Goal: Navigation & Orientation: Find specific page/section

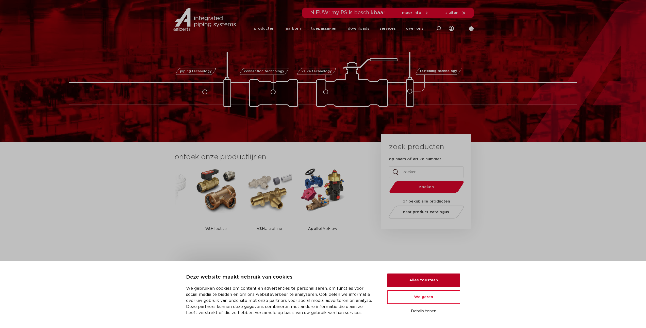
click at [416, 277] on button "Alles toestaan" at bounding box center [423, 281] width 73 height 14
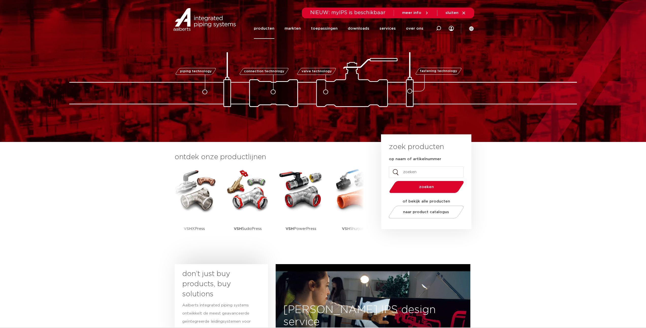
click at [271, 28] on link "producten" at bounding box center [264, 28] width 21 height 21
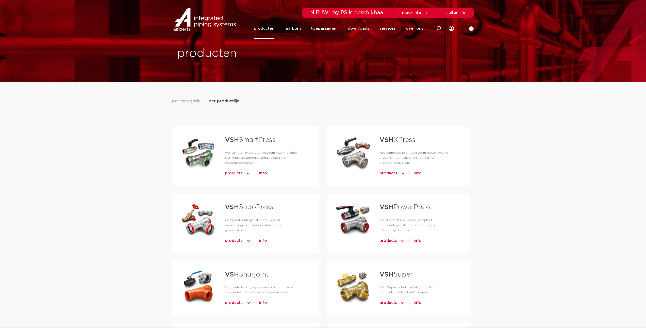
click at [256, 140] on link "VSH SmartPress" at bounding box center [250, 140] width 51 height 7
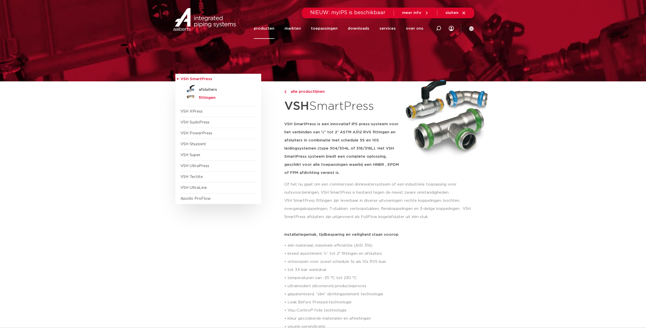
click at [201, 98] on h5 "fittingen" at bounding box center [224, 98] width 50 height 5
